Goal: Check status: Check status

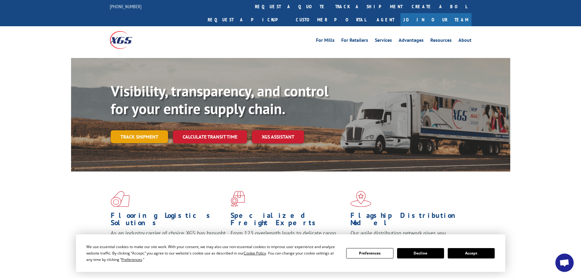
click at [137, 130] on link "Track shipment" at bounding box center [139, 136] width 57 height 13
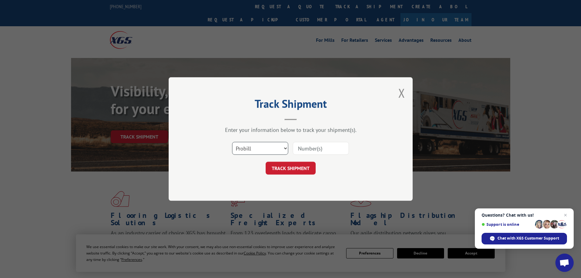
click at [257, 153] on select "Select category... Probill BOL PO" at bounding box center [260, 148] width 56 height 13
select select "bol"
click at [232, 142] on select "Select category... Probill BOL PO" at bounding box center [260, 148] width 56 height 13
click at [328, 148] on input at bounding box center [321, 148] width 56 height 13
paste input "6007893"
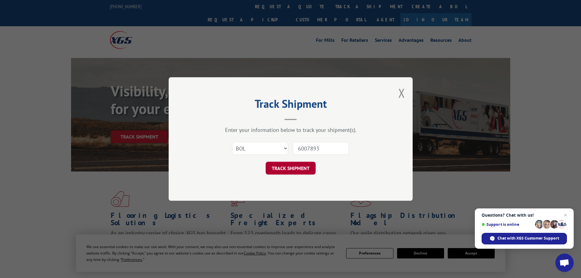
type input "6007893"
click at [282, 162] on button "TRACK SHIPMENT" at bounding box center [291, 168] width 50 height 13
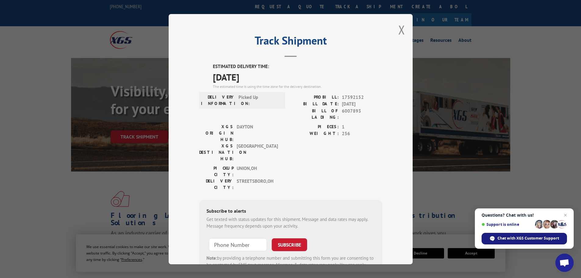
click at [537, 235] on span "Chat with XGS Customer Support" at bounding box center [524, 239] width 85 height 12
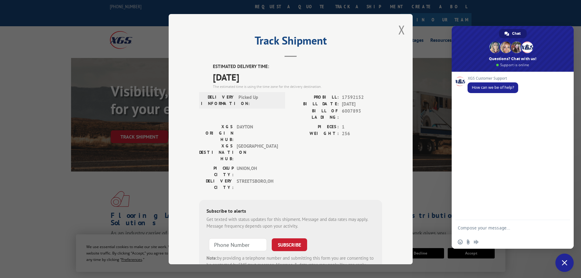
click at [512, 226] on textarea "Compose your message..." at bounding box center [507, 227] width 98 height 15
paste textarea "6007893"
type textarea "track BOL 6007893"
click at [564, 229] on span "Send" at bounding box center [563, 227] width 5 height 5
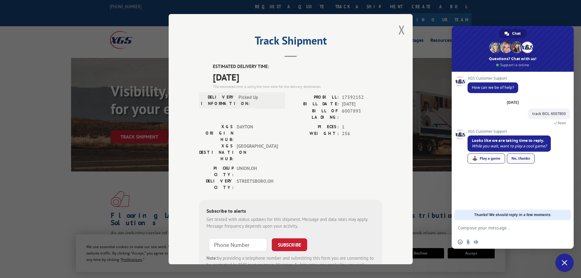
click at [530, 158] on link "No, thanks" at bounding box center [521, 158] width 28 height 10
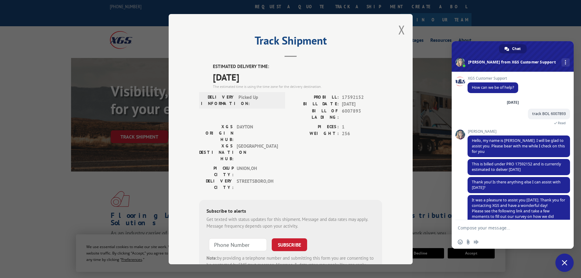
scroll to position [14, 0]
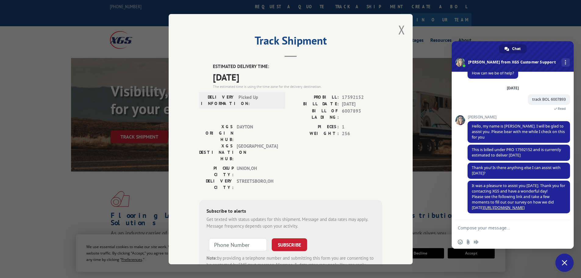
click at [510, 226] on textarea "Compose your message..." at bounding box center [507, 227] width 98 height 15
type textarea "thank you."
click at [564, 228] on span "Send" at bounding box center [563, 227] width 5 height 5
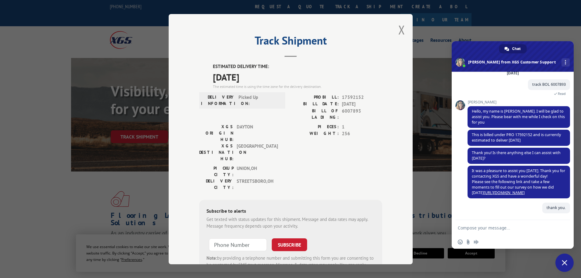
scroll to position [29, 0]
